Goal: Check status: Check status

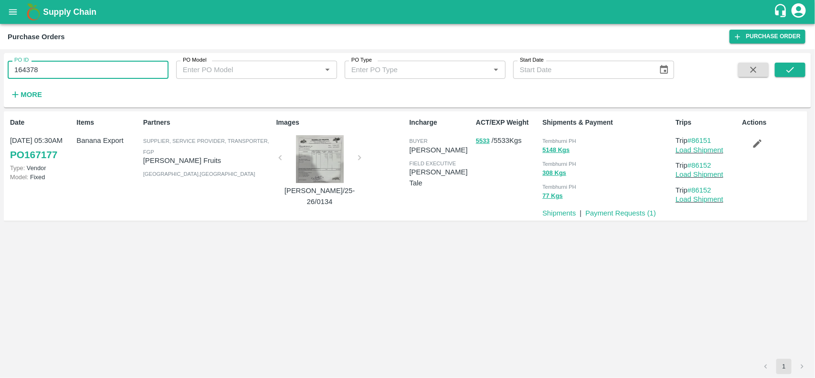
click at [63, 68] on input "164378" at bounding box center [88, 70] width 161 height 18
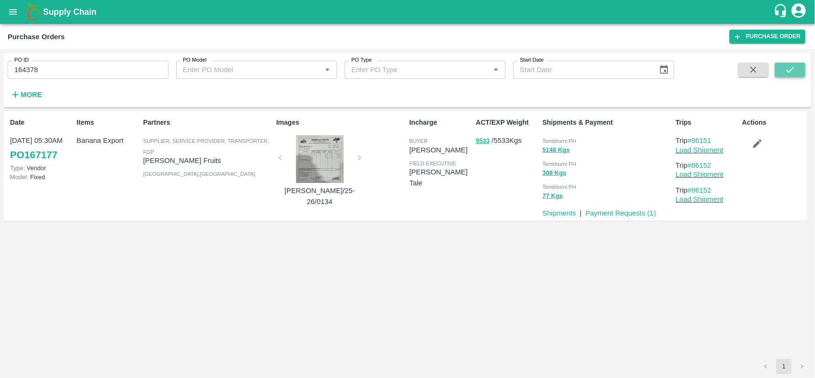
click at [787, 64] on icon "submit" at bounding box center [790, 69] width 11 height 11
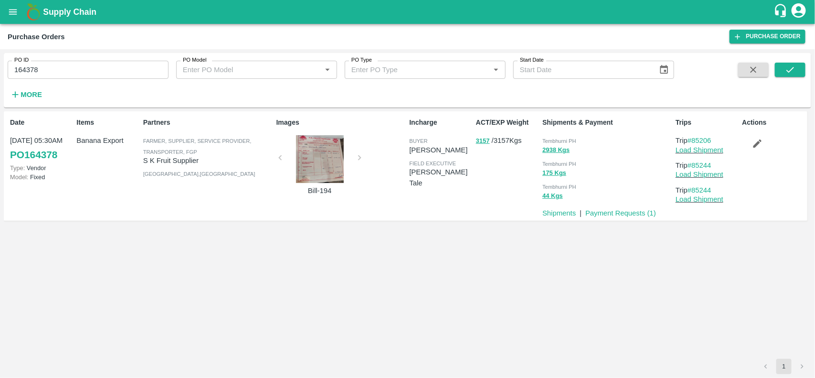
click at [122, 73] on input "164378" at bounding box center [88, 70] width 161 height 18
click at [80, 77] on input "164378" at bounding box center [88, 70] width 161 height 18
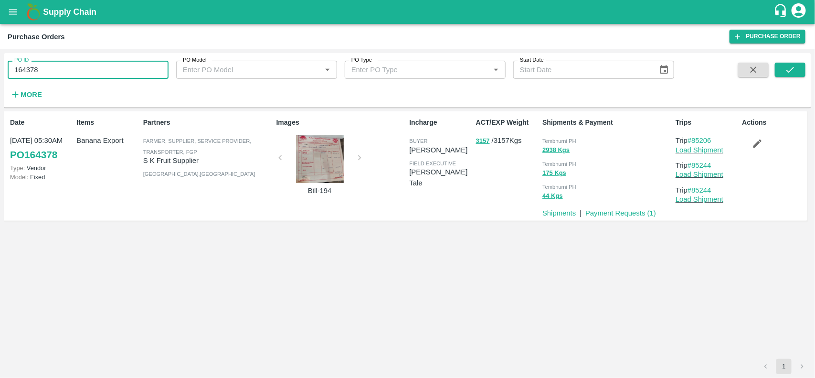
click at [80, 77] on input "164378" at bounding box center [88, 70] width 161 height 18
paste input "text"
type input "164997"
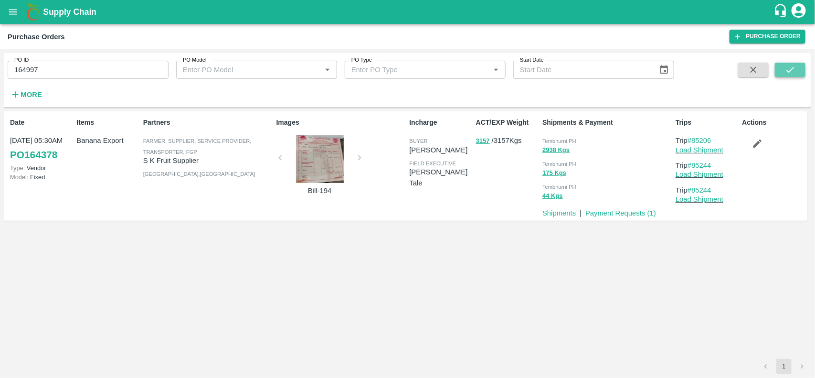
click at [788, 74] on icon "submit" at bounding box center [790, 69] width 11 height 11
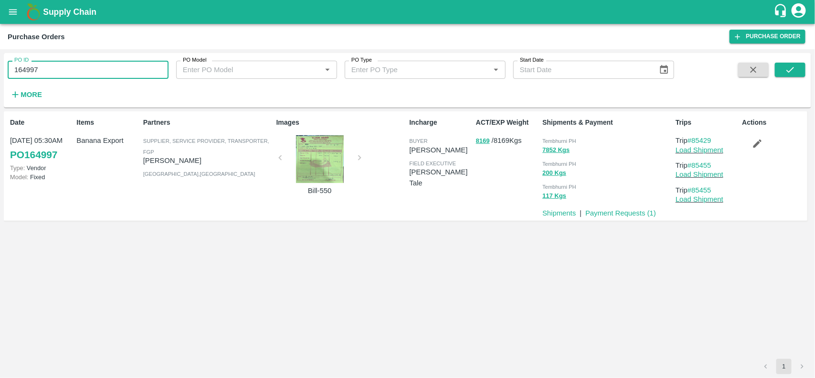
click at [122, 70] on input "164997" at bounding box center [88, 70] width 161 height 18
paste input "text"
click at [122, 70] on input "164374" at bounding box center [88, 70] width 161 height 18
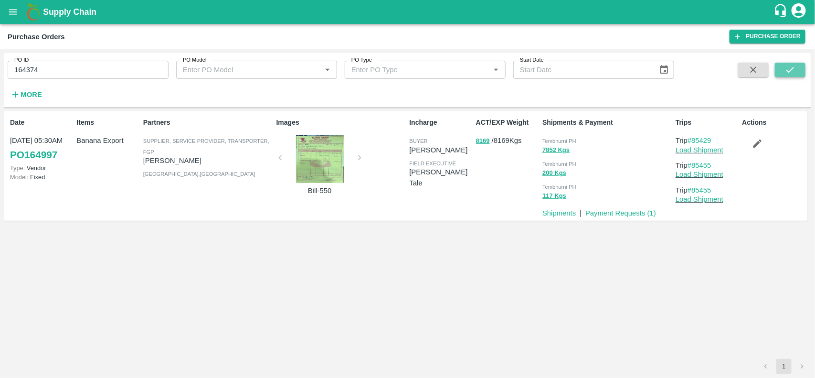
click at [782, 70] on button "submit" at bounding box center [790, 70] width 31 height 14
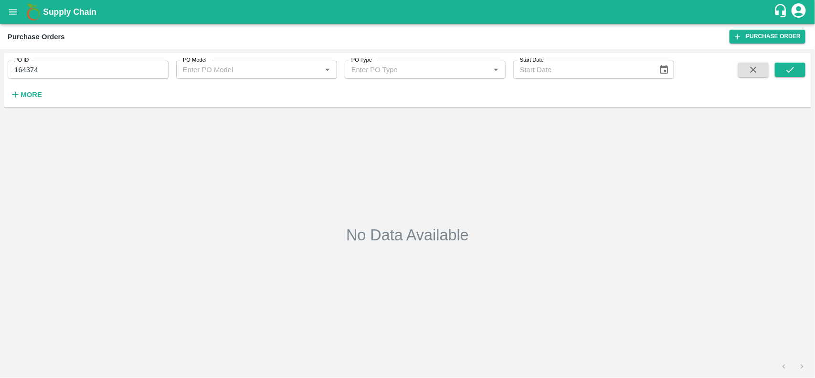
click at [106, 70] on input "164374" at bounding box center [88, 70] width 161 height 18
click at [85, 75] on input "164374" at bounding box center [88, 70] width 161 height 18
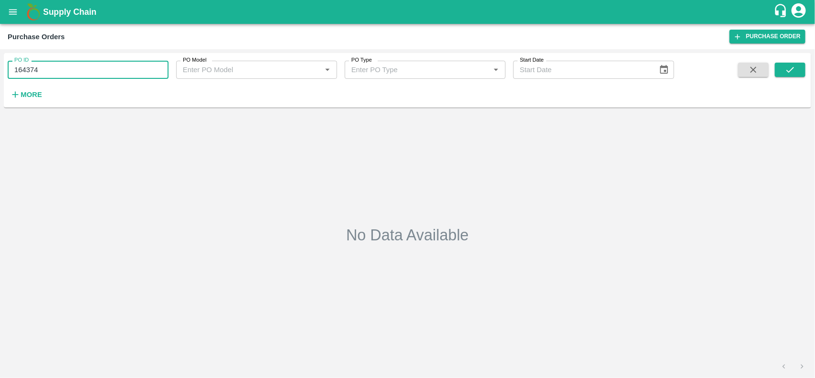
paste input "text"
click at [85, 75] on input "163266" at bounding box center [88, 70] width 161 height 18
type input "163266"
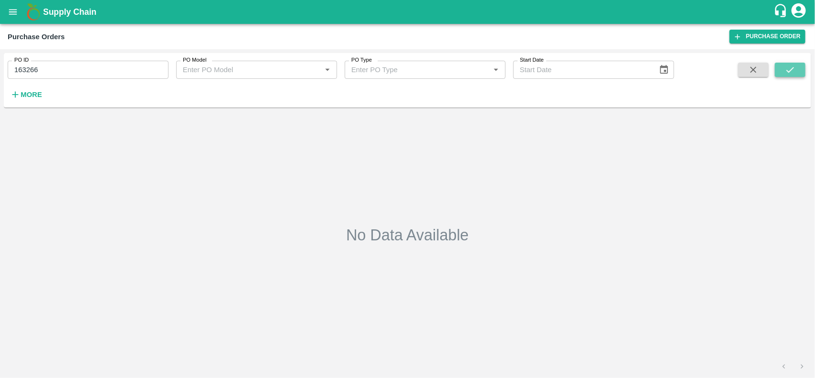
click at [792, 73] on icon "submit" at bounding box center [790, 69] width 11 height 11
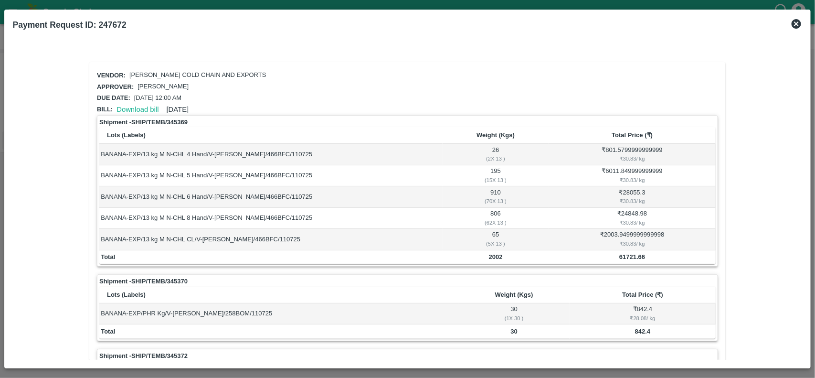
click at [492, 256] on b "2002" at bounding box center [496, 256] width 14 height 7
copy b "2002"
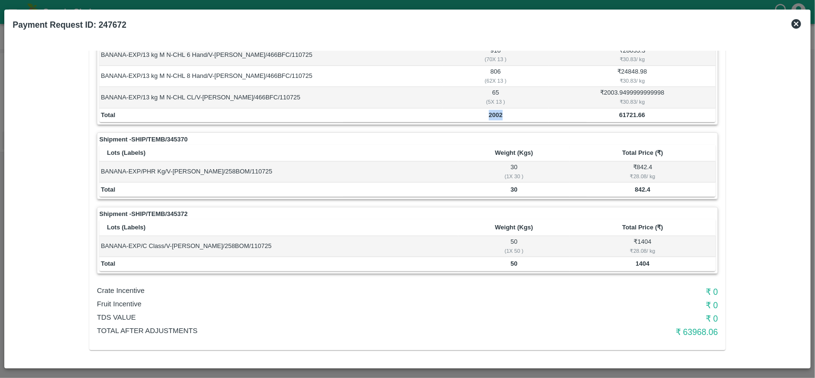
scroll to position [142, 0]
click at [497, 111] on b "2002" at bounding box center [496, 114] width 14 height 7
click at [512, 185] on b "30" at bounding box center [514, 188] width 7 height 7
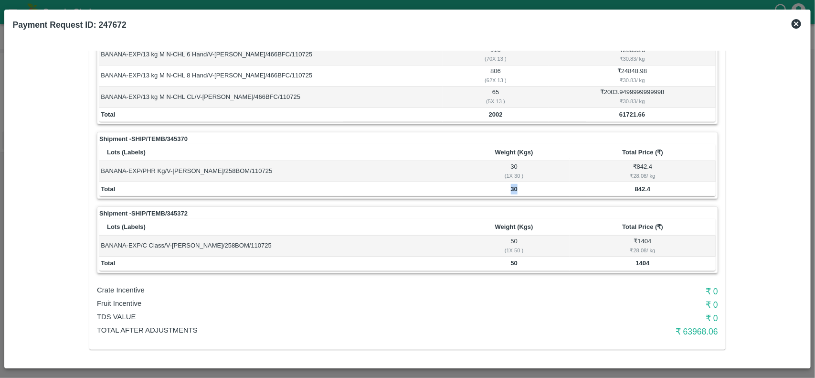
click at [512, 185] on b "30" at bounding box center [514, 188] width 7 height 7
copy b "30"
click at [512, 262] on b "50" at bounding box center [514, 262] width 7 height 7
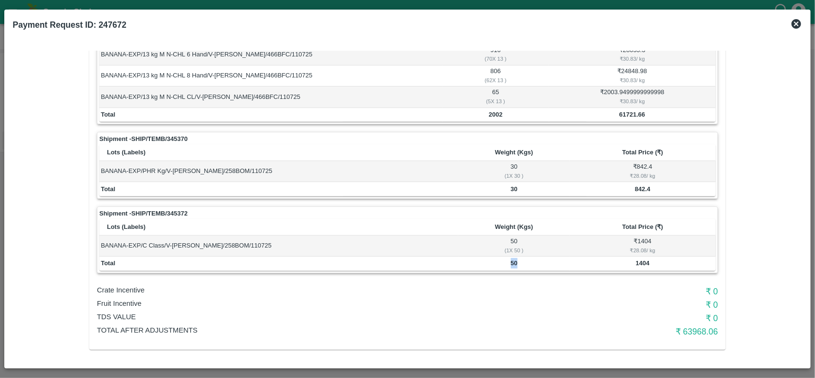
click at [512, 262] on b "50" at bounding box center [514, 262] width 7 height 7
copy b "50"
click at [365, 151] on th "Lots (Labels)" at bounding box center [278, 152] width 359 height 17
click at [486, 114] on td "2002" at bounding box center [496, 115] width 106 height 14
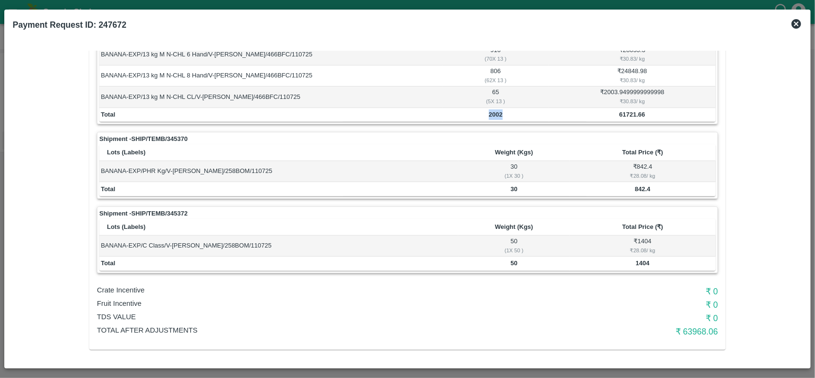
click at [486, 114] on td "2002" at bounding box center [496, 115] width 106 height 14
copy b "2002"
click at [511, 189] on b "30" at bounding box center [514, 188] width 7 height 7
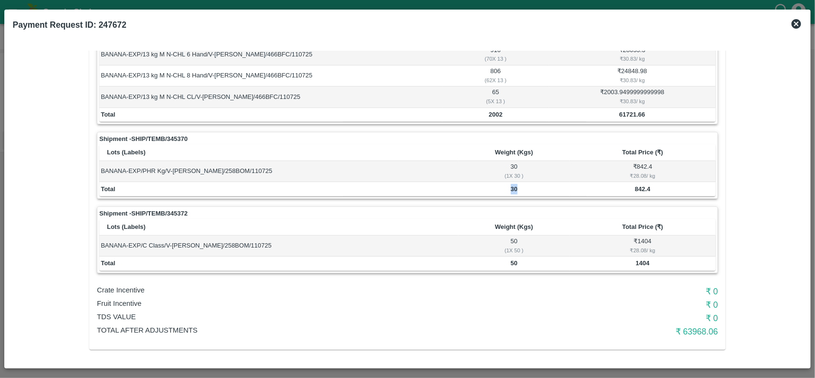
copy b "30"
click at [511, 265] on b "50" at bounding box center [514, 262] width 7 height 7
copy b "50"
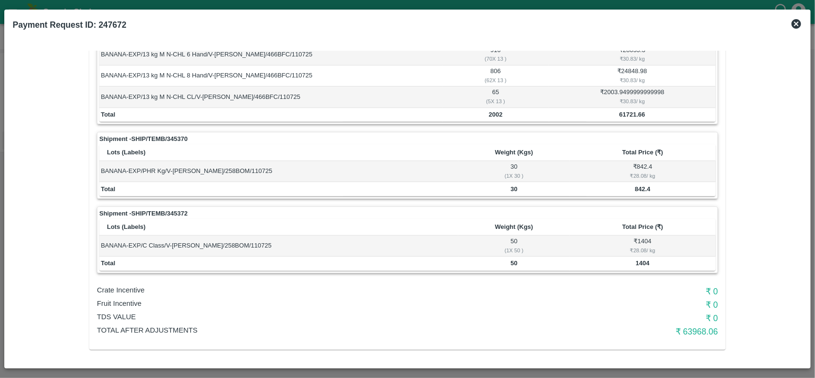
click at [693, 333] on h6 "₹ 63968.06" at bounding box center [614, 331] width 207 height 13
copy h6 "63968.06"
